Goal: Transaction & Acquisition: Purchase product/service

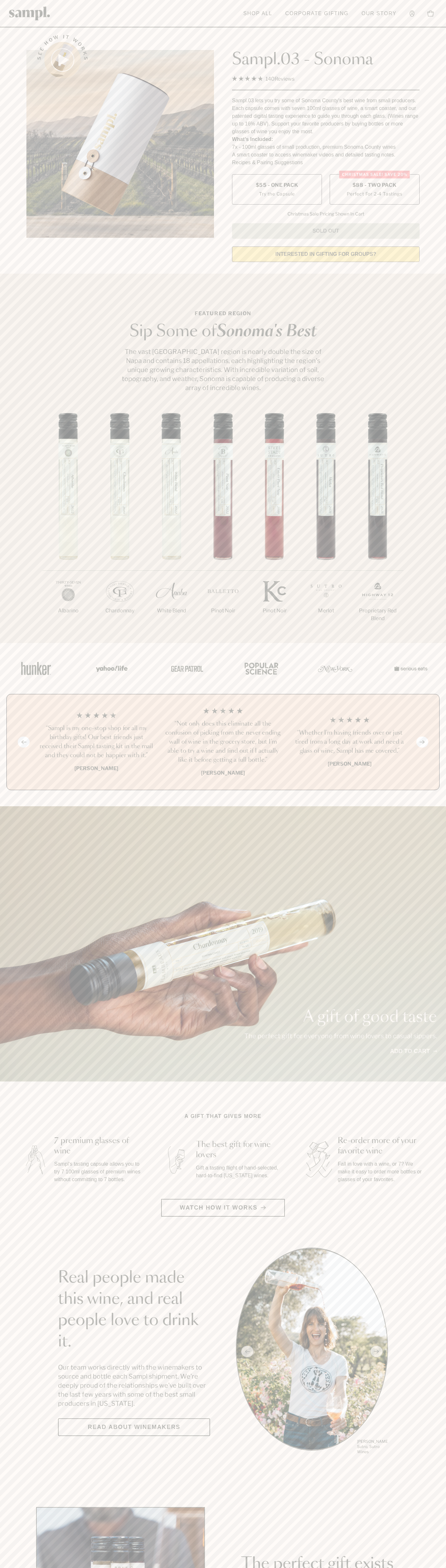
click at [375, 190] on label "Christmas SALE! Save 20% $88 - Two Pack Perfect For 2-4 Tastings" at bounding box center [375, 189] width 90 height 31
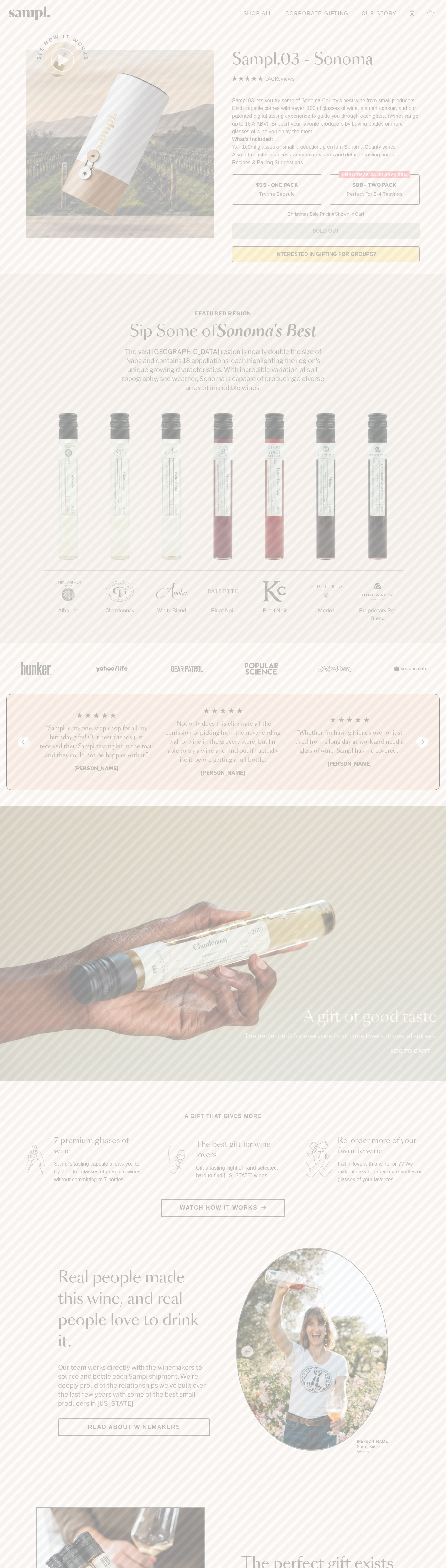
click at [223, 742] on h3 "“Not only does this eliminate all the confusion of picking from the never endin…" at bounding box center [223, 742] width 116 height 45
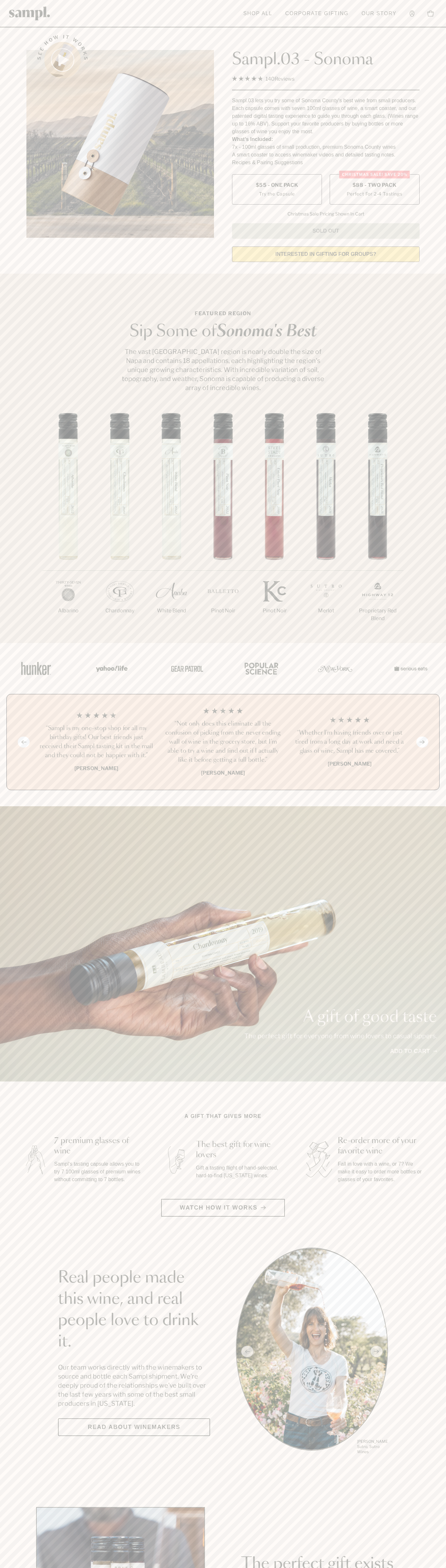
click at [303, 11] on link "Corporate Gifting" at bounding box center [317, 14] width 70 height 14
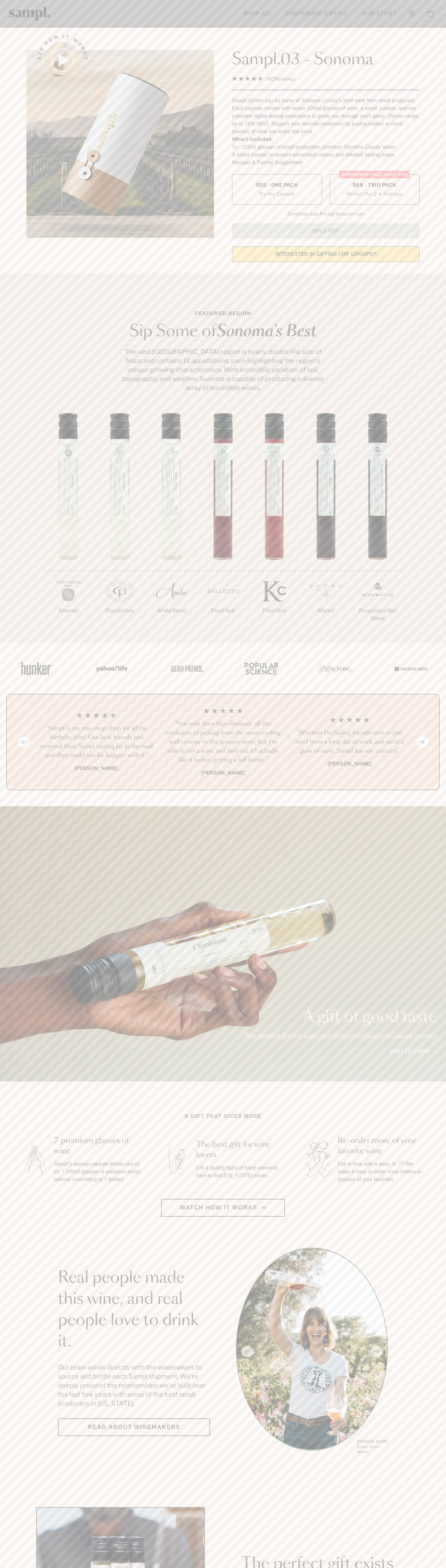
click at [437, 1300] on section "Real people made this wine, and real people love to drink it. Our team works di…" at bounding box center [223, 1351] width 446 height 207
click at [242, 1568] on html "Skip to main content Toggle navigation menu Shop All Corporate Gifting Our Stor…" at bounding box center [223, 1513] width 446 height 3026
click at [6, 1157] on section "A gift that gives more 7 premium glasses of wine Sampl's tasting capsule allows…" at bounding box center [223, 1164] width 446 height 104
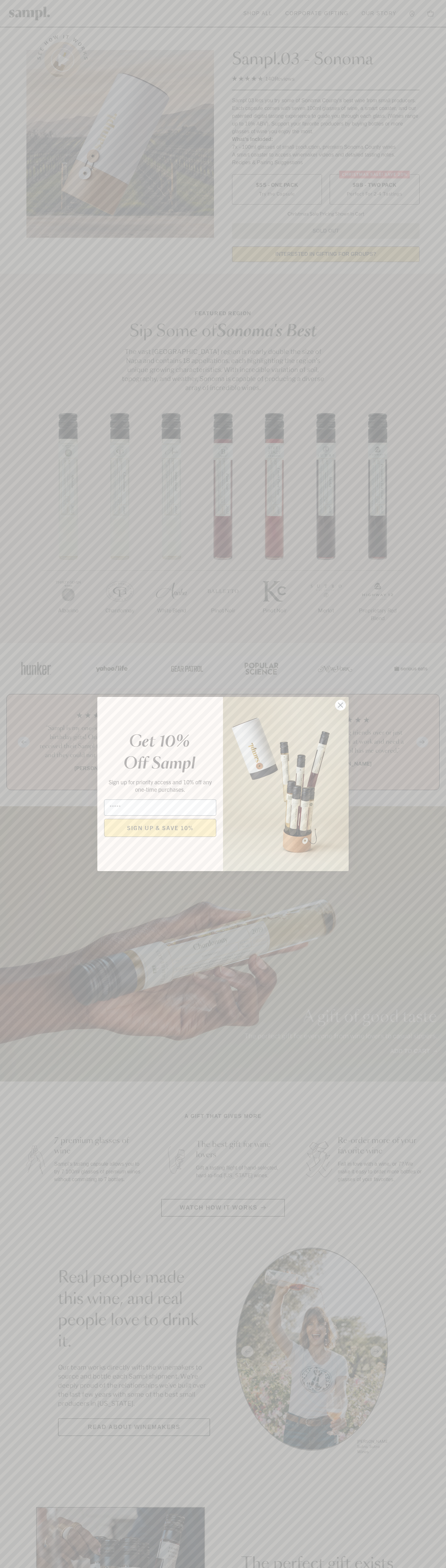
click at [341, 705] on icon "Close dialog" at bounding box center [341, 705] width 4 height 4
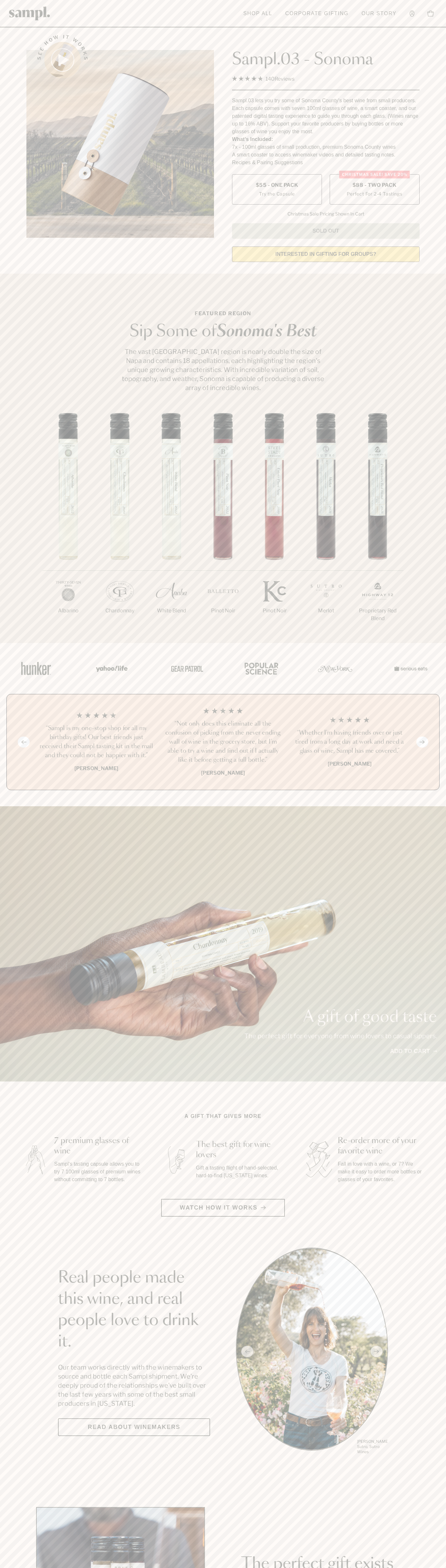
click at [375, 185] on span "$88 - Two Pack" at bounding box center [375, 185] width 44 height 7
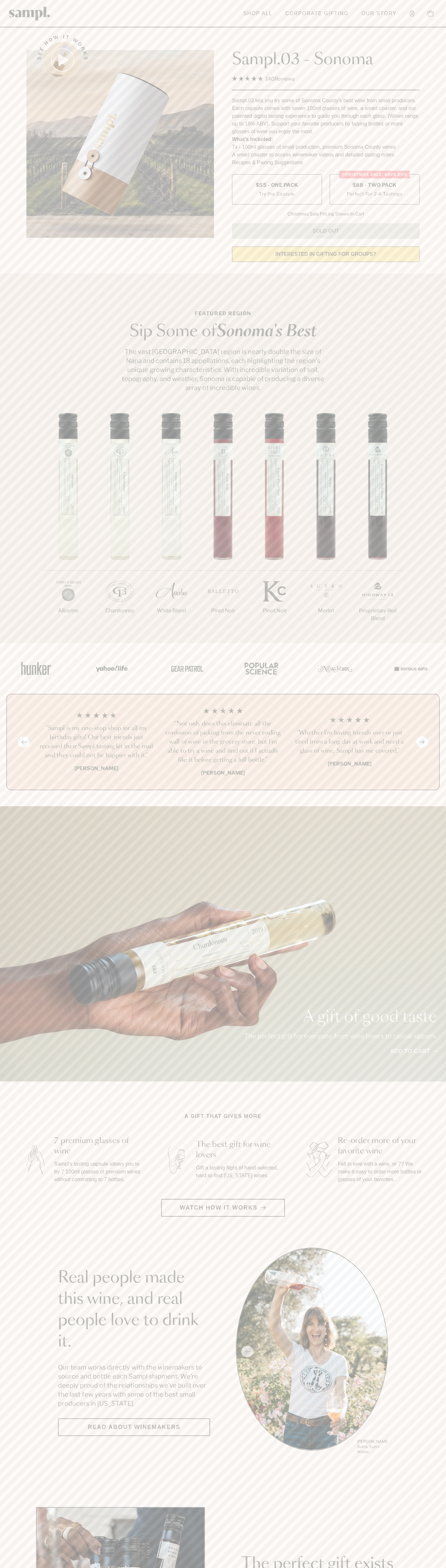
click at [223, 742] on h3 "“Not only does this eliminate all the confusion of picking from the never endin…" at bounding box center [223, 742] width 116 height 45
